Goal: Find specific page/section

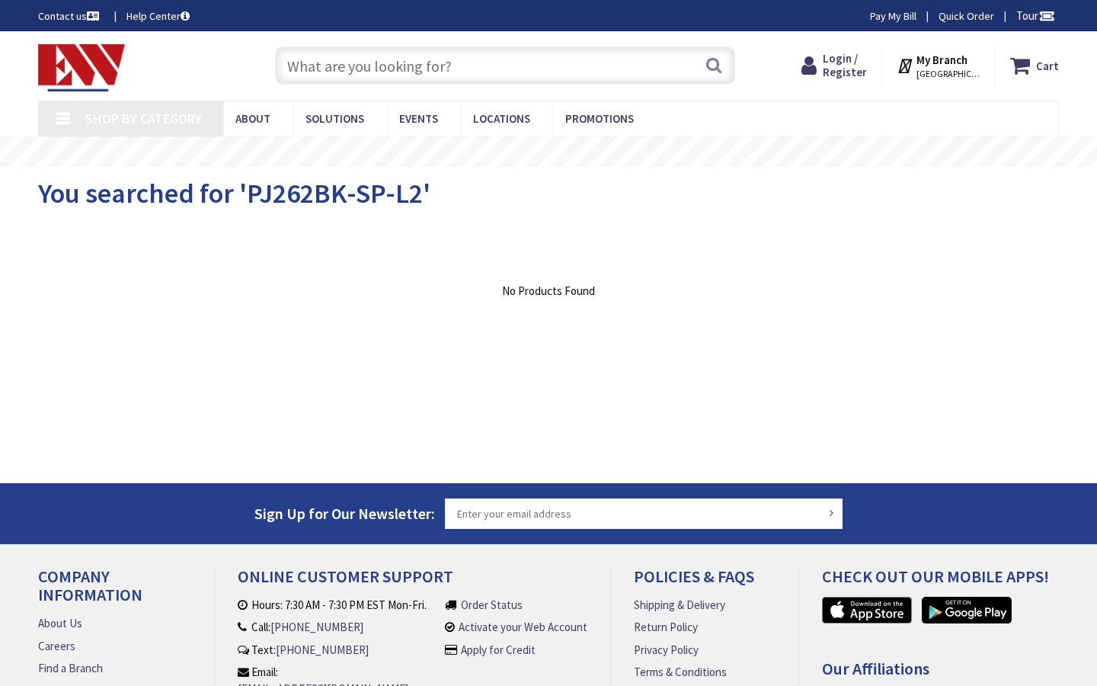
type input "[PERSON_NAME][STREET_ADDRESS]"
